Goal: Communication & Community: Answer question/provide support

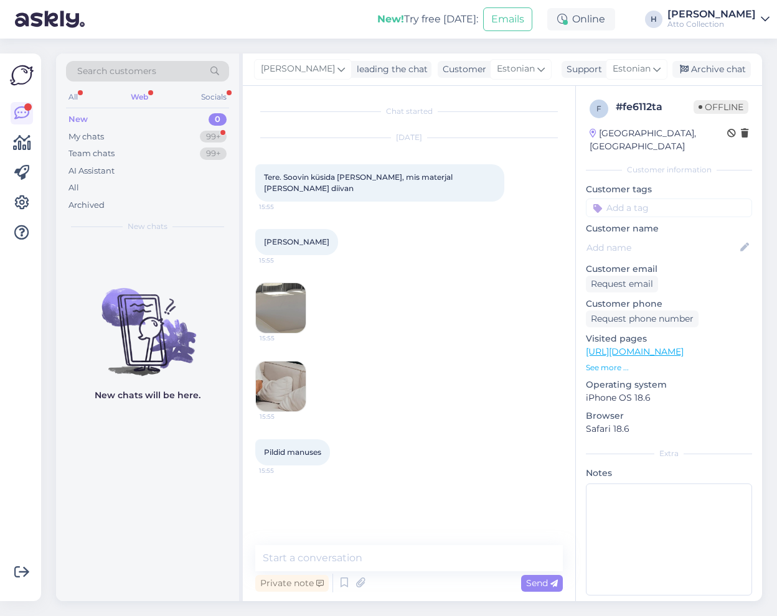
click at [144, 98] on div "Web" at bounding box center [139, 97] width 22 height 16
click at [149, 95] on div "Web" at bounding box center [139, 97] width 22 height 16
click at [75, 92] on div "All" at bounding box center [73, 97] width 14 height 16
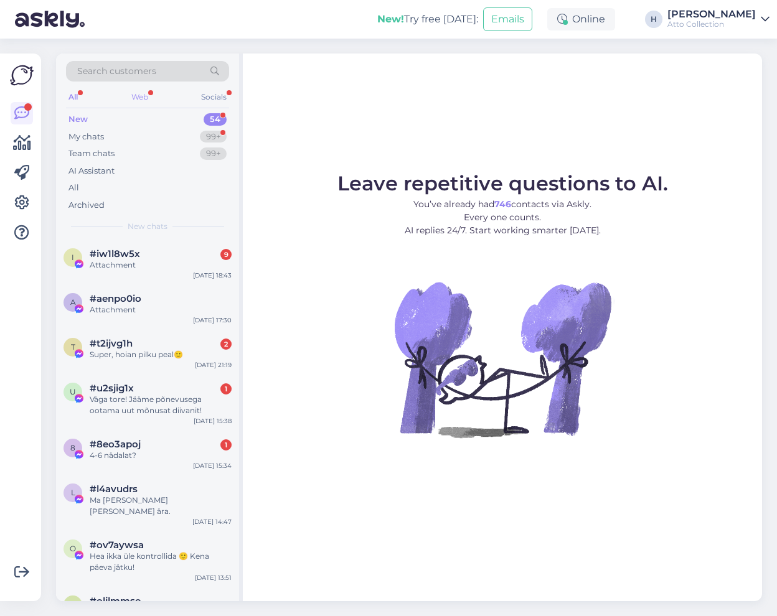
click at [138, 95] on div "Web" at bounding box center [140, 97] width 22 height 16
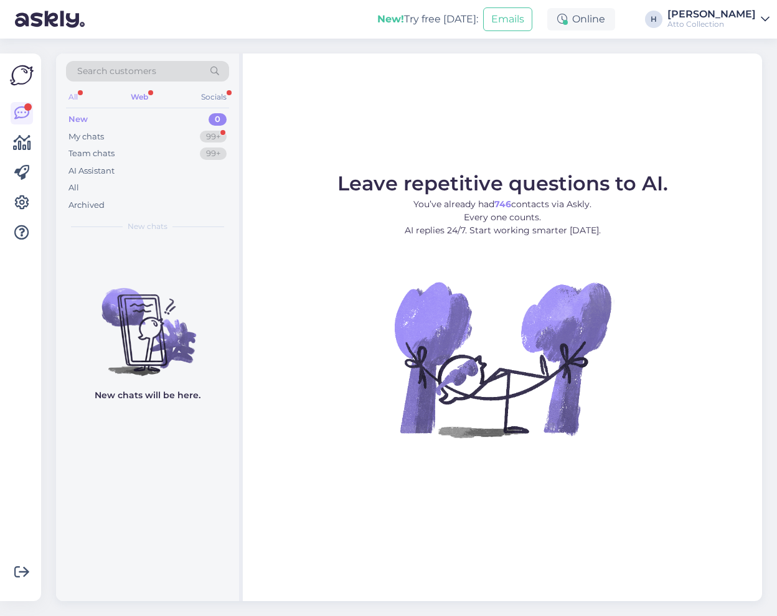
click at [74, 96] on div "All" at bounding box center [73, 97] width 14 height 16
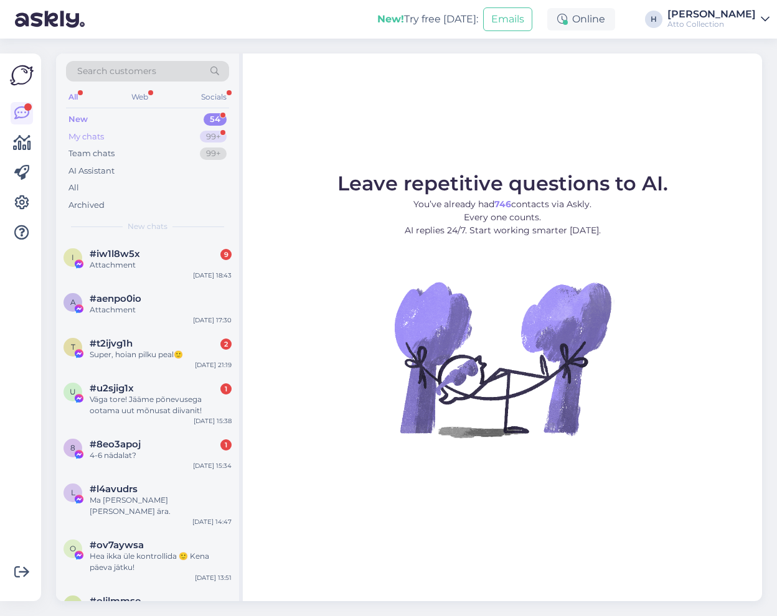
click at [108, 134] on div "My chats 99+" at bounding box center [147, 136] width 163 height 17
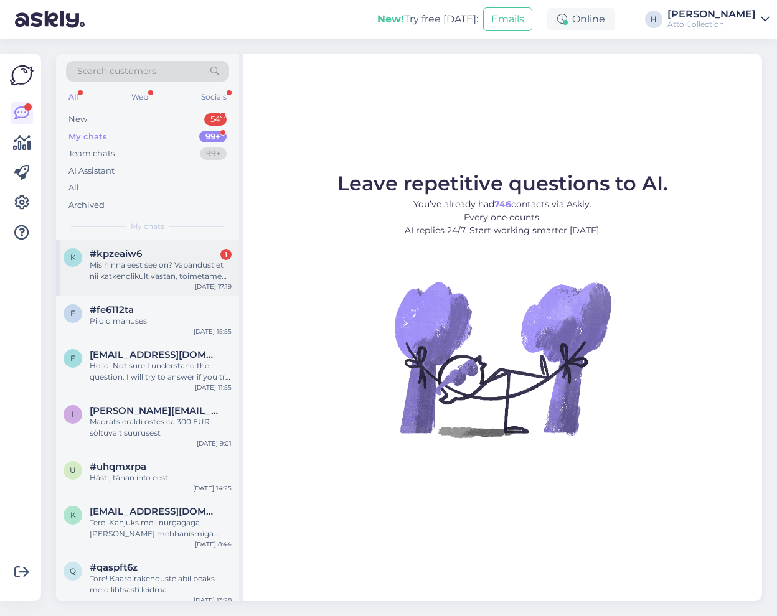
click at [126, 270] on div "Mis hinna eest see on? Vabandust et nii katkendlikult vastan, toimetame vastsün…" at bounding box center [161, 271] width 142 height 22
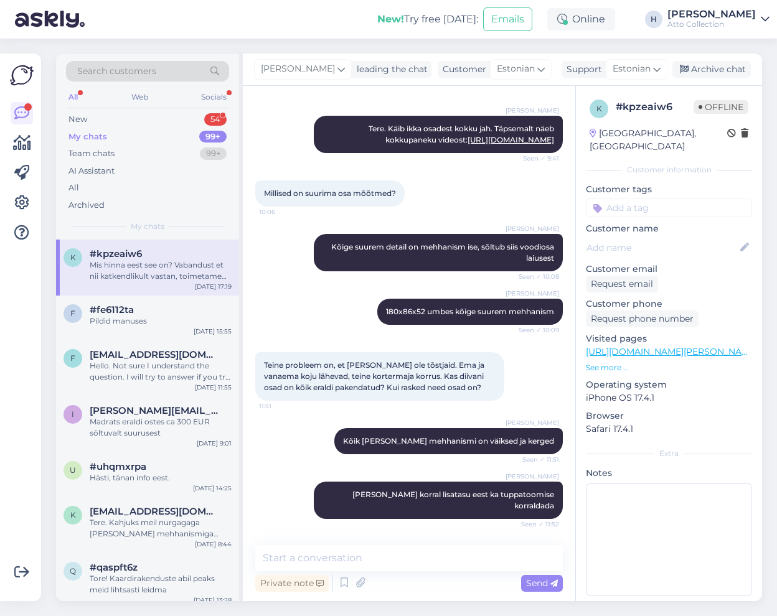
scroll to position [177, 0]
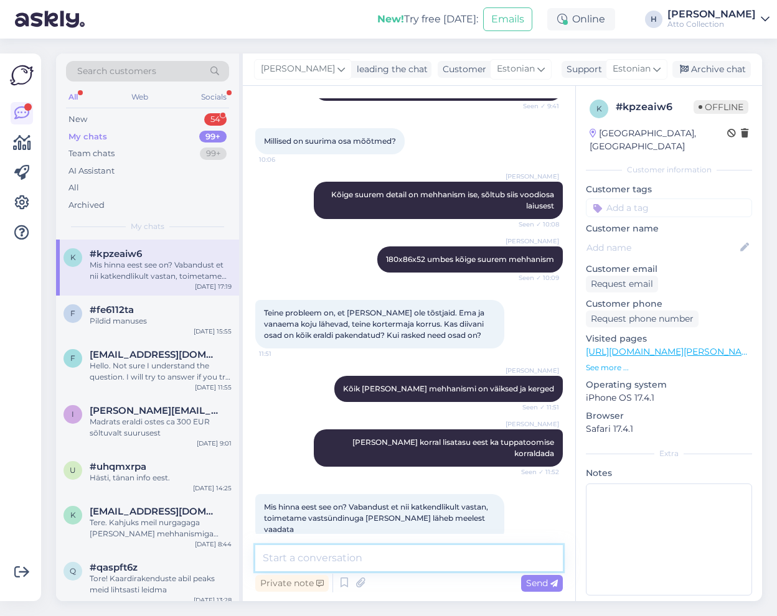
click at [352, 555] on textarea at bounding box center [408, 558] width 307 height 26
click at [481, 560] on textarea "Tuppatoomise hind sõltub asukohast" at bounding box center [408, 558] width 307 height 26
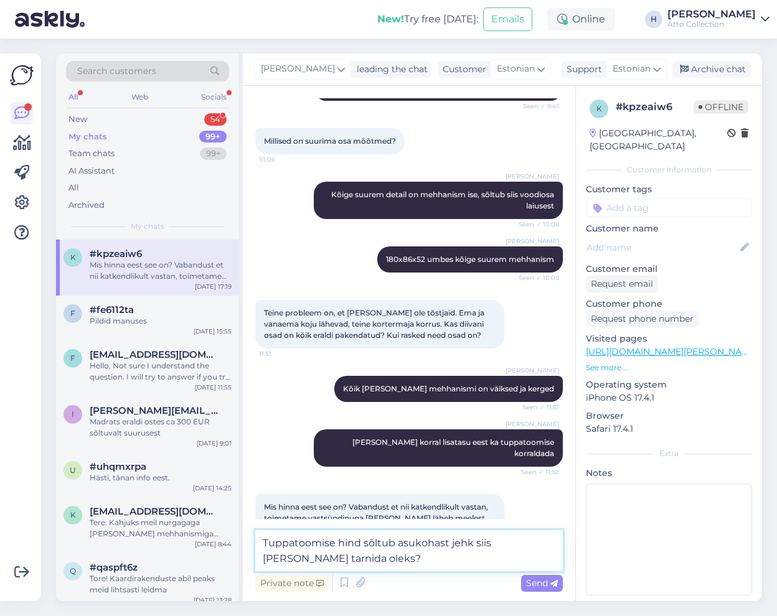
type textarea "Tuppatoomise hind sõltub asukohast ehk siis kuhu vaja tarnida oleks?"
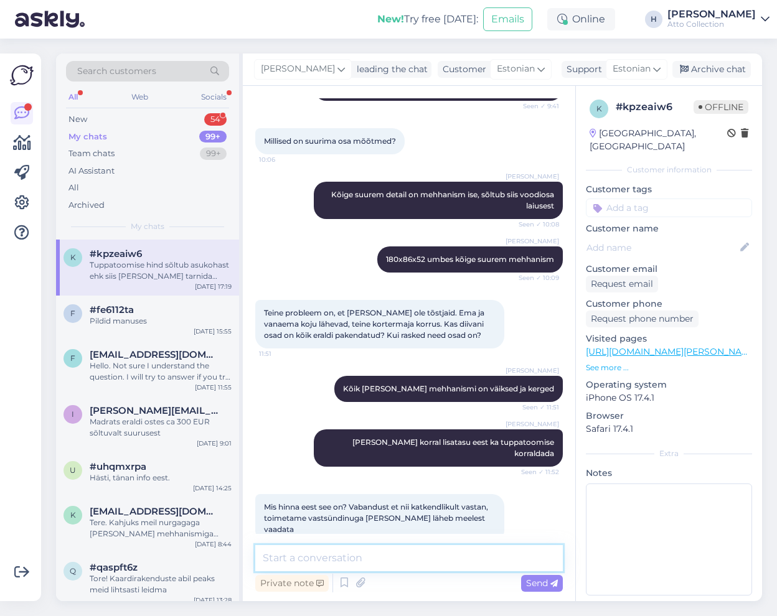
scroll to position [268, 0]
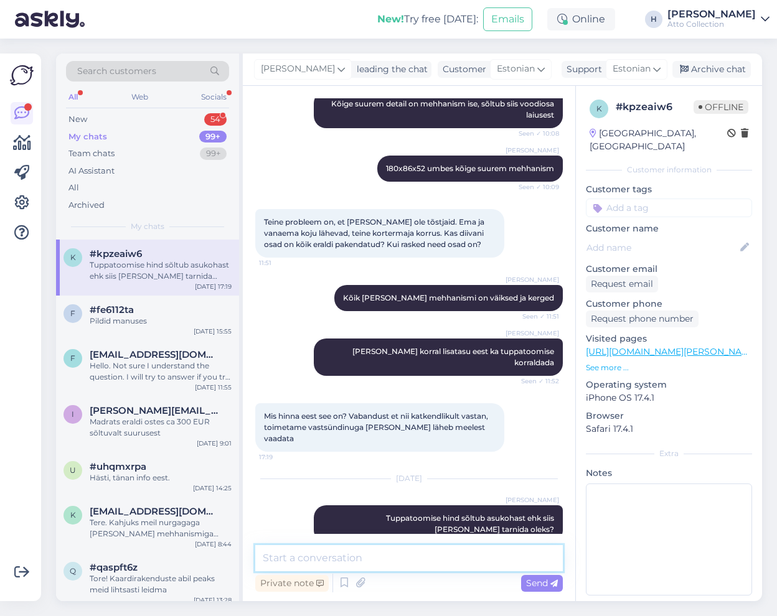
click at [316, 560] on textarea at bounding box center [408, 558] width 307 height 26
click at [111, 118] on div "New 54" at bounding box center [147, 119] width 163 height 17
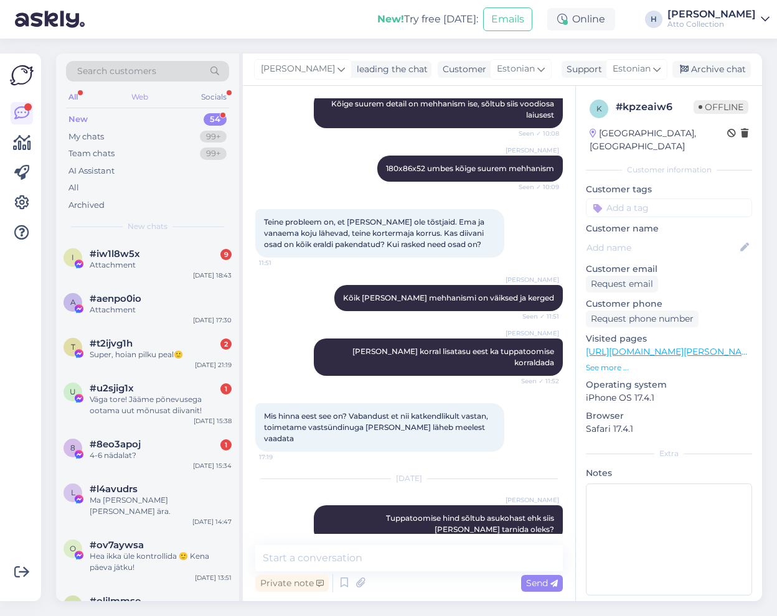
click at [148, 90] on div "Web" at bounding box center [140, 97] width 22 height 16
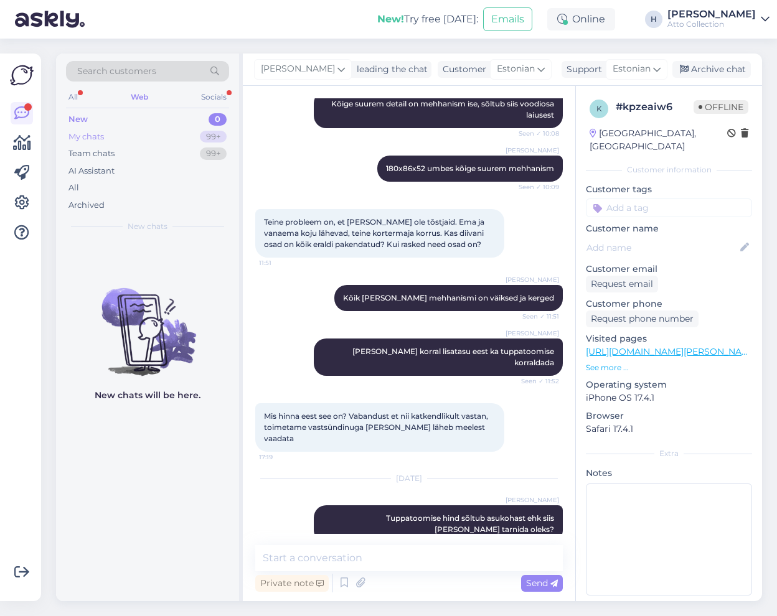
click at [91, 134] on div "My chats" at bounding box center [85, 137] width 35 height 12
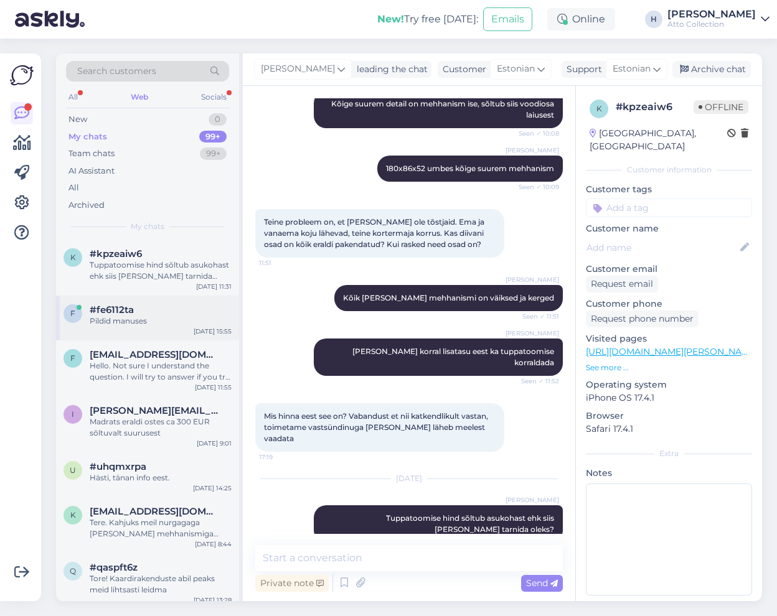
click at [123, 314] on span "#fe6112ta" at bounding box center [112, 309] width 44 height 11
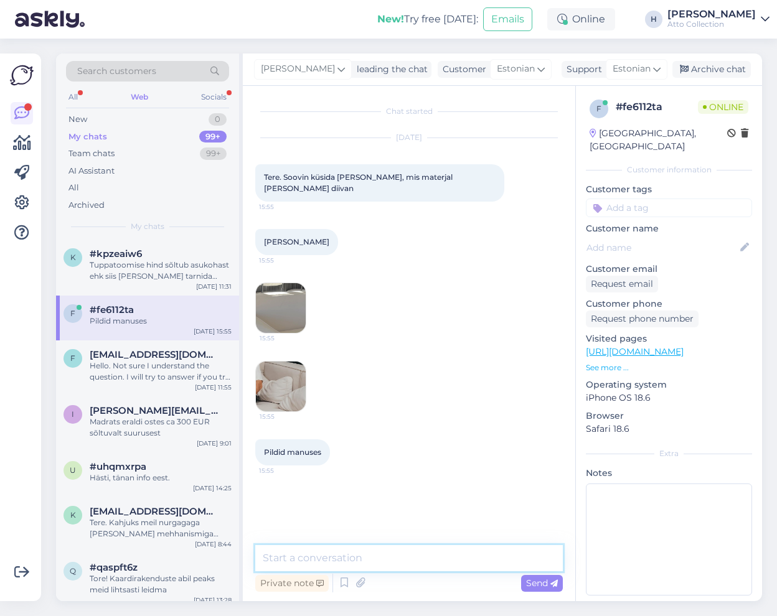
click at [345, 555] on textarea at bounding box center [408, 558] width 307 height 26
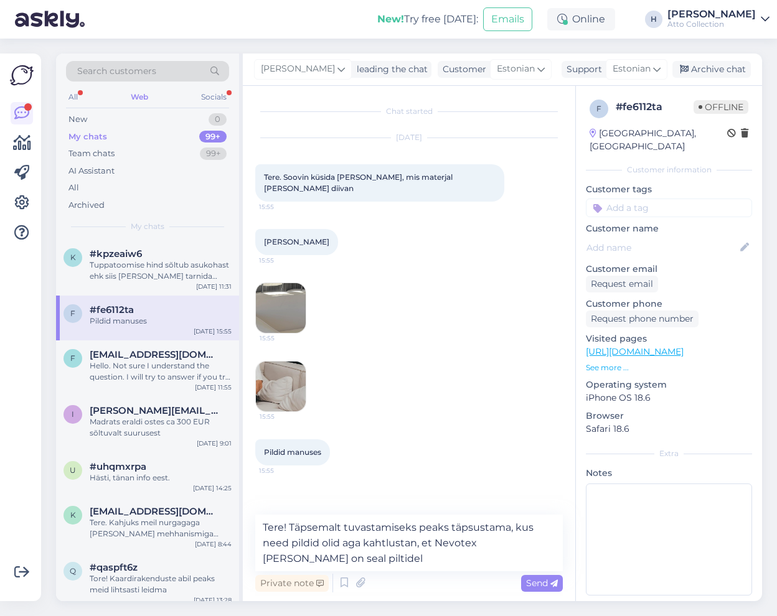
click at [278, 288] on img at bounding box center [281, 308] width 50 height 50
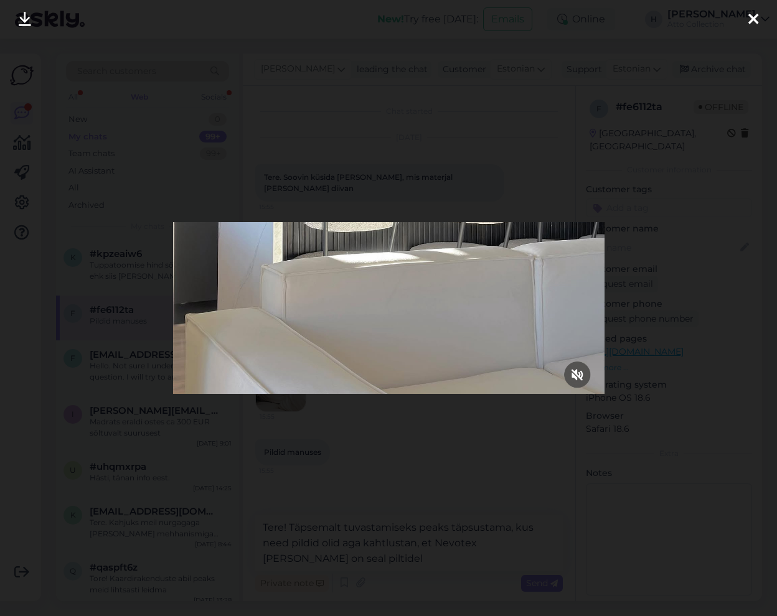
click at [756, 12] on icon at bounding box center [753, 20] width 10 height 16
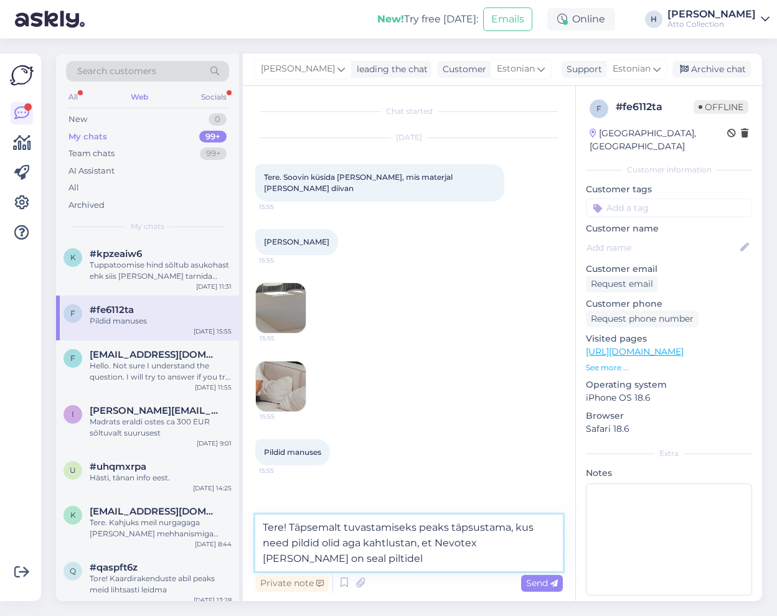
click at [398, 560] on textarea "Tere! Täpsemalt tuvastamiseks peaks täpsustama, kus need pildid olid aga kahtlu…" at bounding box center [408, 543] width 307 height 57
paste textarea "https://nevotex.ee/tooted/kattematerjalid/mooblikangas/koik-moeoeblikangad/mega…"
type textarea "Tere! Täpsemalt tuvastamiseks peaks täpsustama, kus need pildid olid aga kahtlu…"
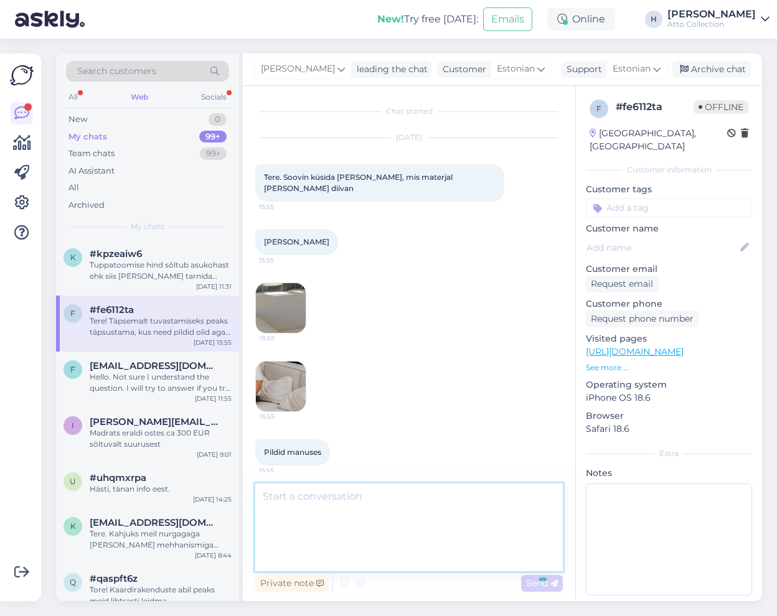
scroll to position [59, 0]
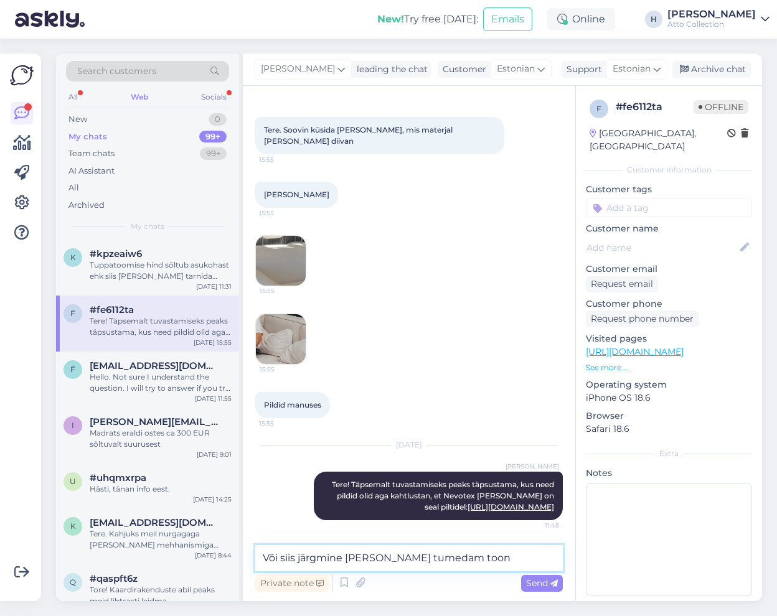
click at [481, 558] on textarea "Või siis järgmine pisut tumedam toon" at bounding box center [408, 558] width 307 height 26
paste textarea "https://nevotex.ee/tooted/kattematerjalid/mooblikangas/koik-moeoeblikangad/mega…"
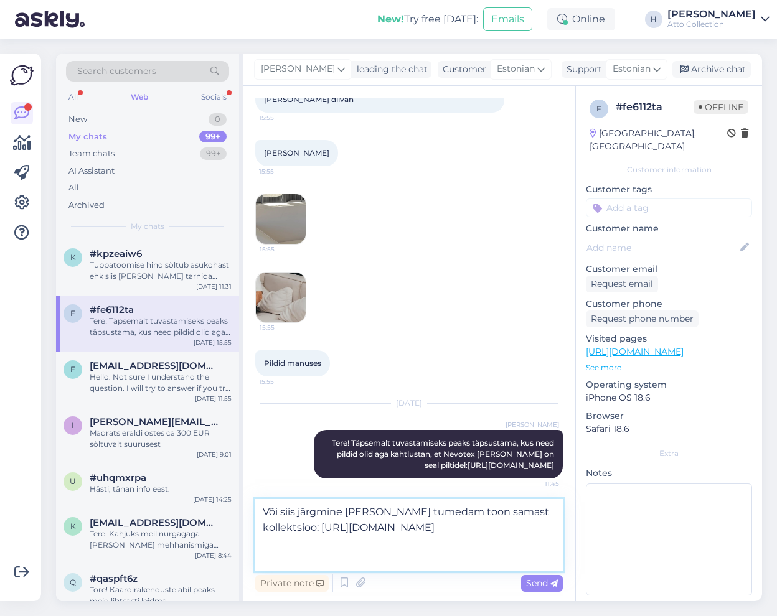
scroll to position [105, 0]
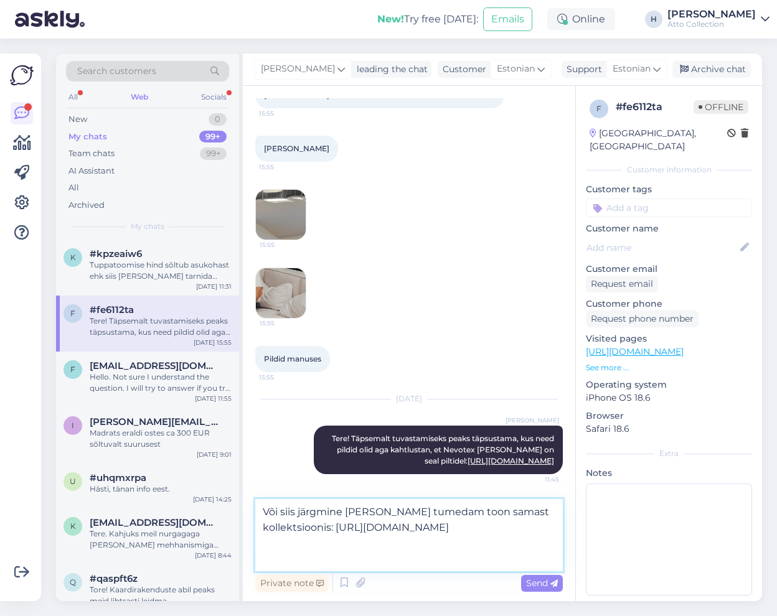
type textarea "Või siis järgmine pisut tumedam toon samast kollektsioonist: https://nevotex.ee…"
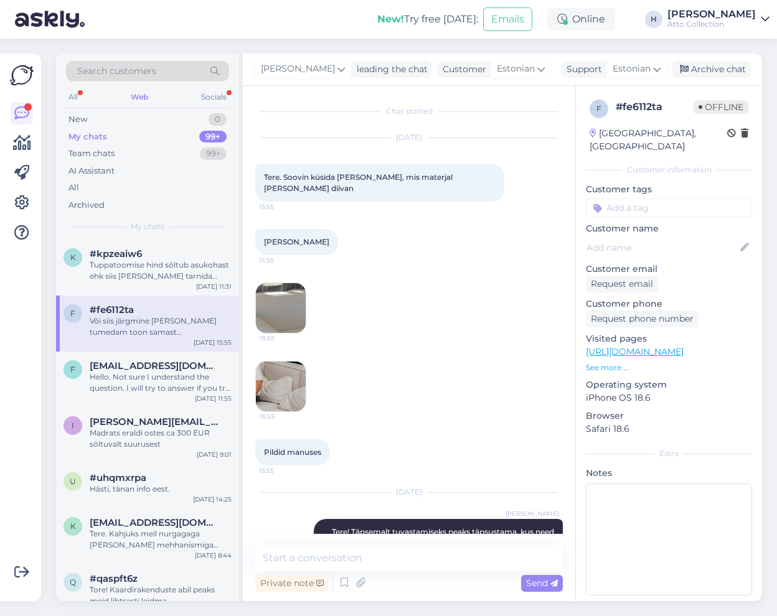
scroll to position [134, 0]
